Goal: Task Accomplishment & Management: Manage account settings

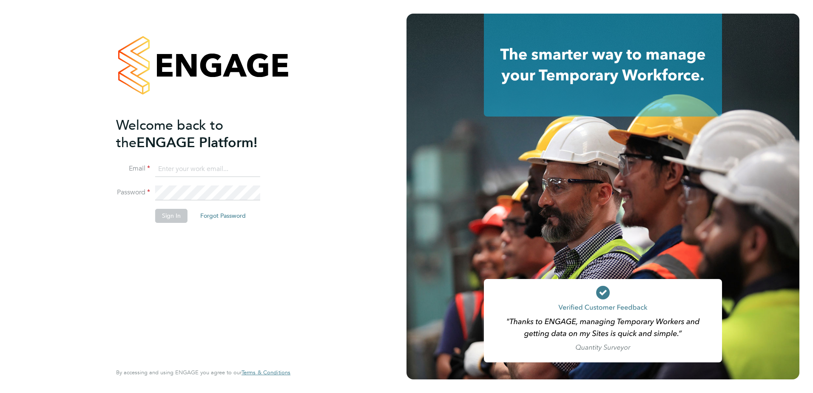
type input "nigel.bennett@lancashire.gov.uk"
click at [168, 217] on button "Sign In" at bounding box center [171, 216] width 32 height 14
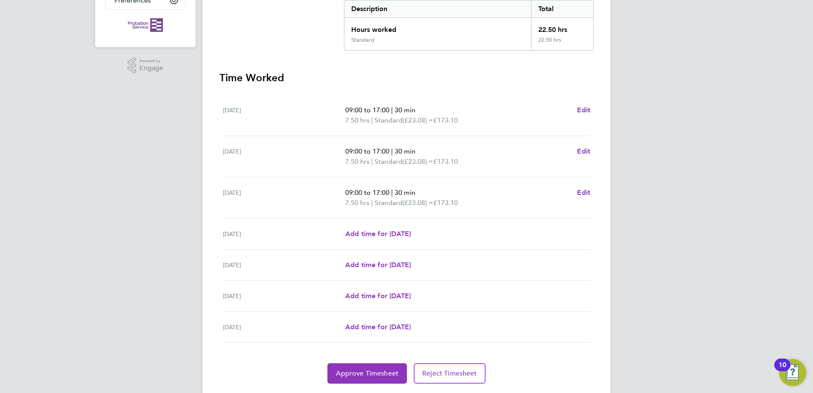
scroll to position [208, 0]
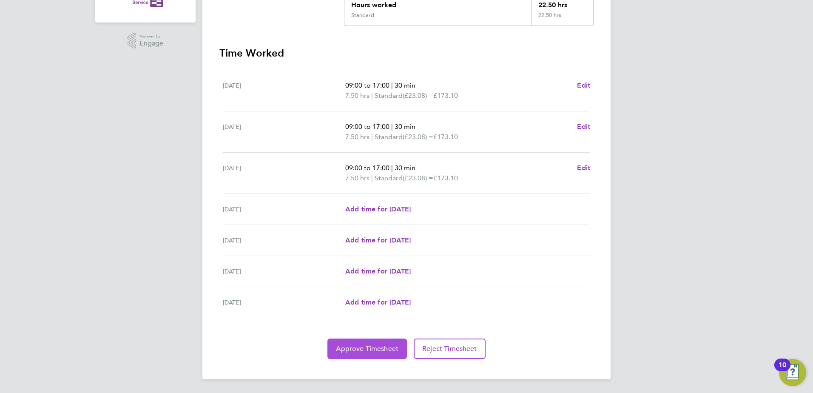
click at [379, 341] on button "Approve Timesheet" at bounding box center [367, 349] width 80 height 20
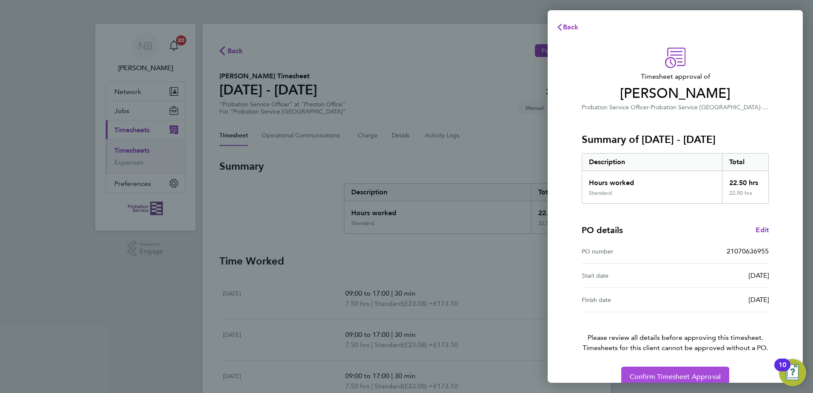
click at [680, 375] on span "Confirm Timesheet Approval" at bounding box center [675, 377] width 91 height 9
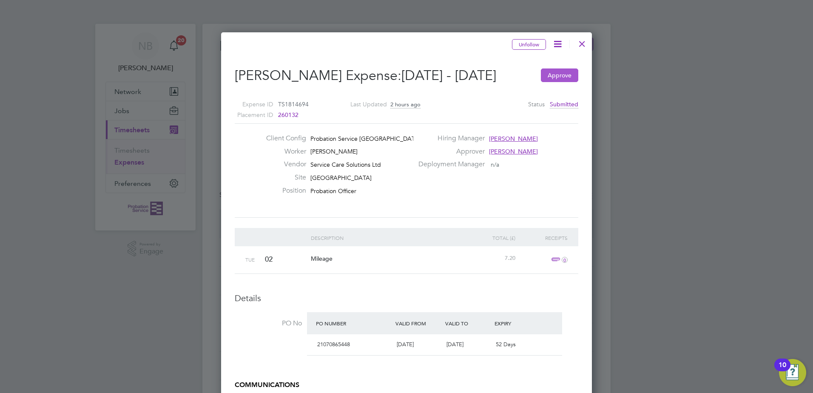
click at [558, 74] on button "Approve" at bounding box center [559, 75] width 37 height 14
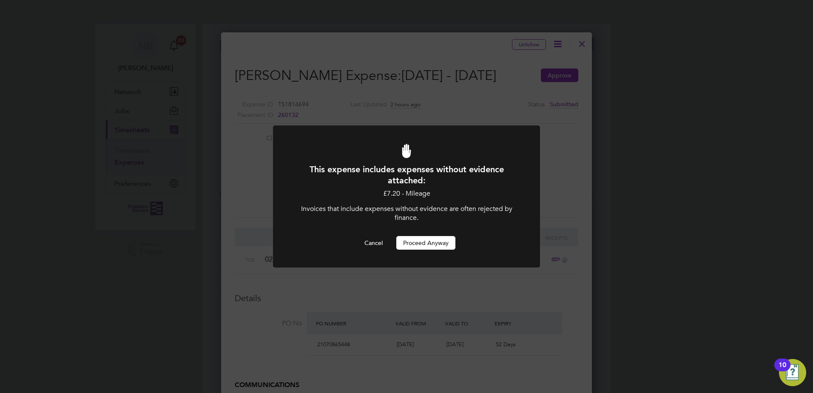
click at [433, 240] on button "Proceed Anyway" at bounding box center [425, 243] width 59 height 14
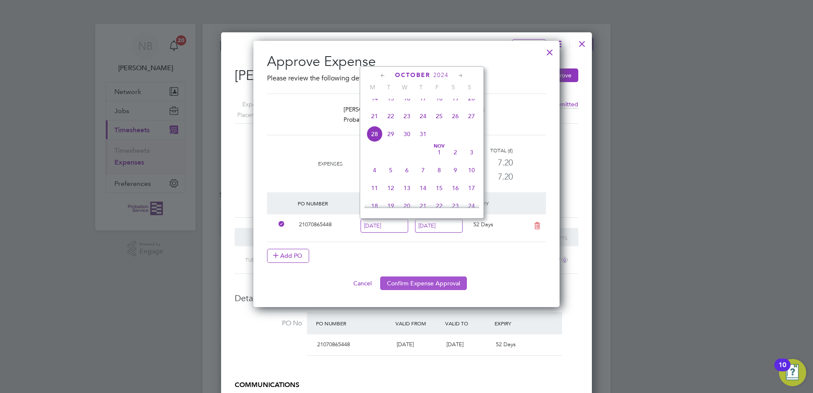
click at [446, 282] on button "Confirm Expense Approval" at bounding box center [423, 283] width 87 height 14
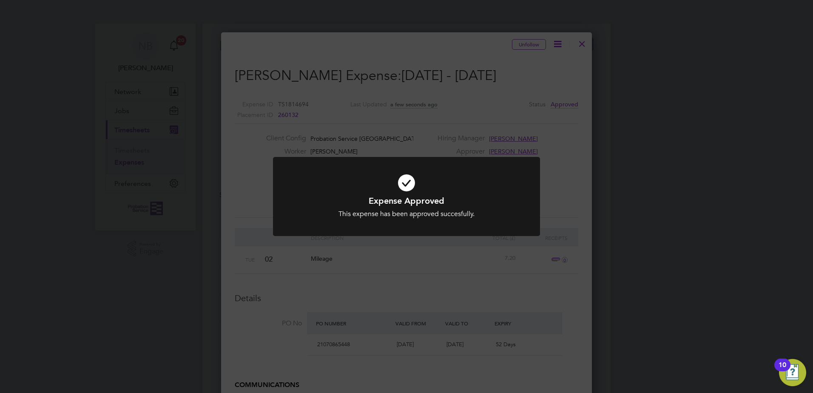
click at [582, 43] on div "Expense Approved This expense has been approved succesfully. Cancel Okay" at bounding box center [406, 196] width 813 height 393
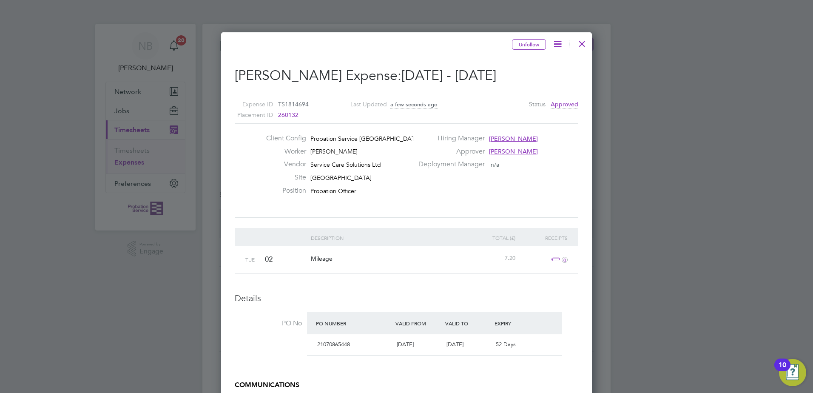
click at [582, 43] on div at bounding box center [582, 41] width 15 height 15
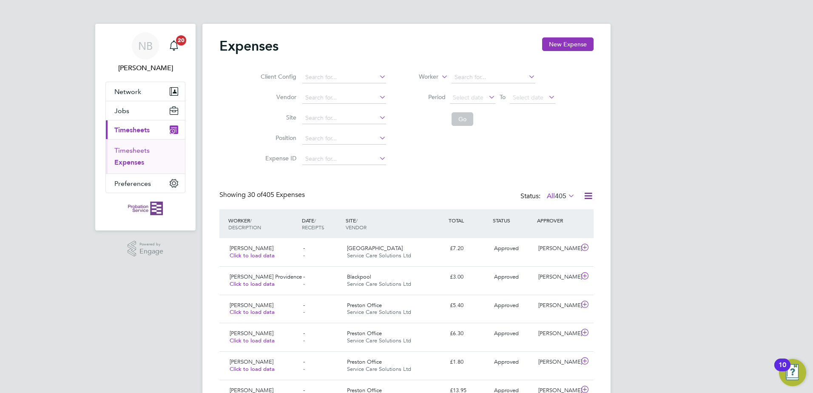
click at [132, 150] on link "Timesheets" at bounding box center [131, 150] width 35 height 8
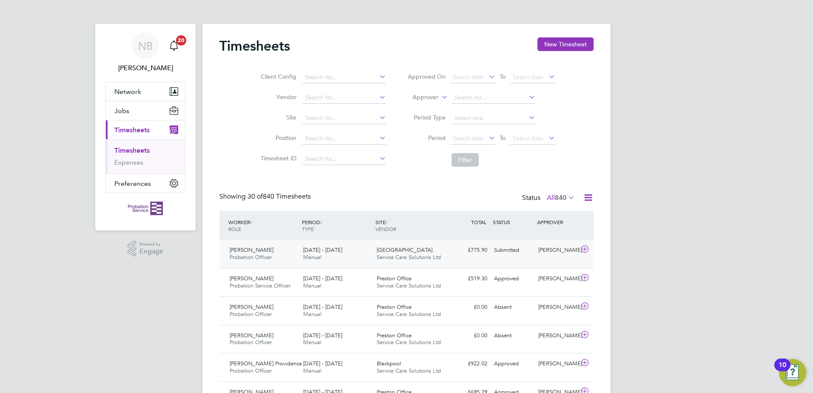
click at [586, 249] on icon at bounding box center [585, 249] width 11 height 7
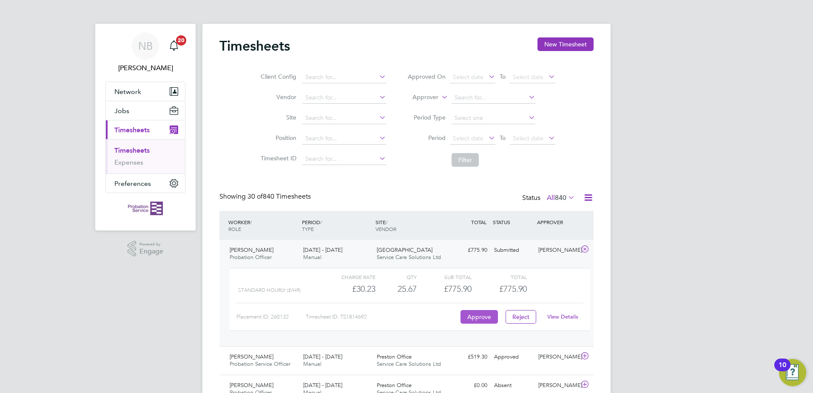
click at [482, 316] on button "Approve" at bounding box center [479, 317] width 37 height 14
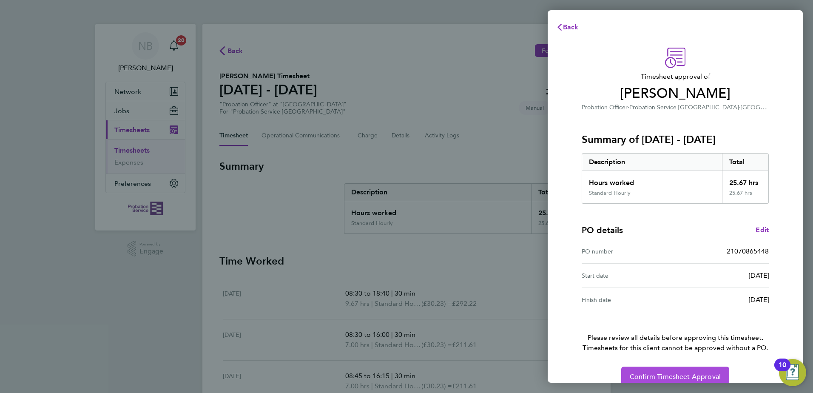
click at [647, 375] on span "Confirm Timesheet Approval" at bounding box center [675, 377] width 91 height 9
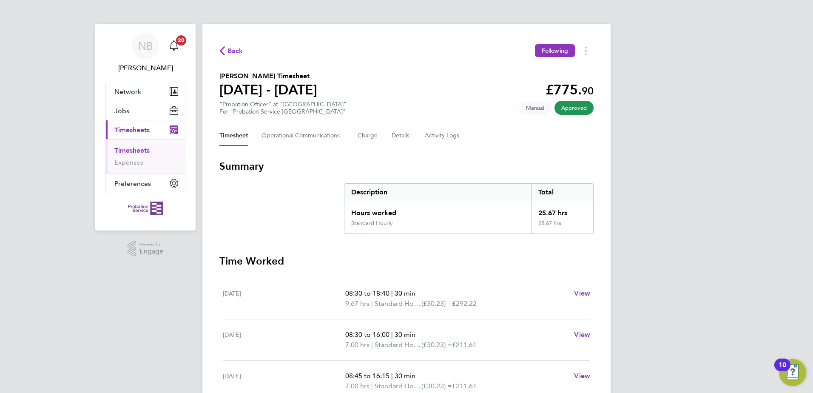
click at [135, 148] on link "Timesheets" at bounding box center [131, 150] width 35 height 8
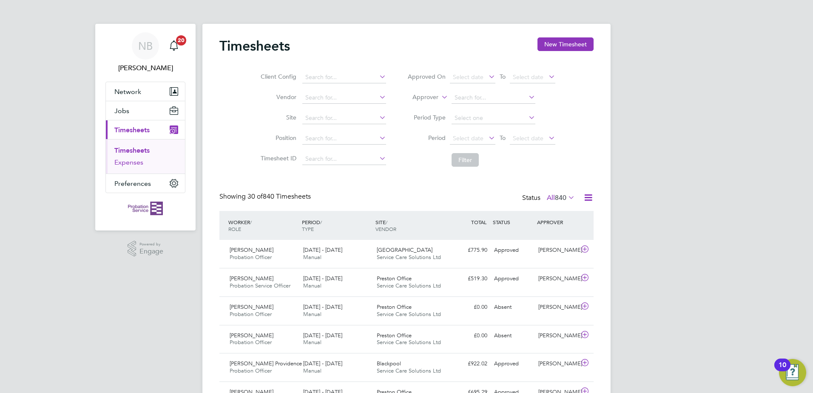
click at [125, 160] on link "Expenses" at bounding box center [128, 162] width 29 height 8
